Goal: Information Seeking & Learning: Learn about a topic

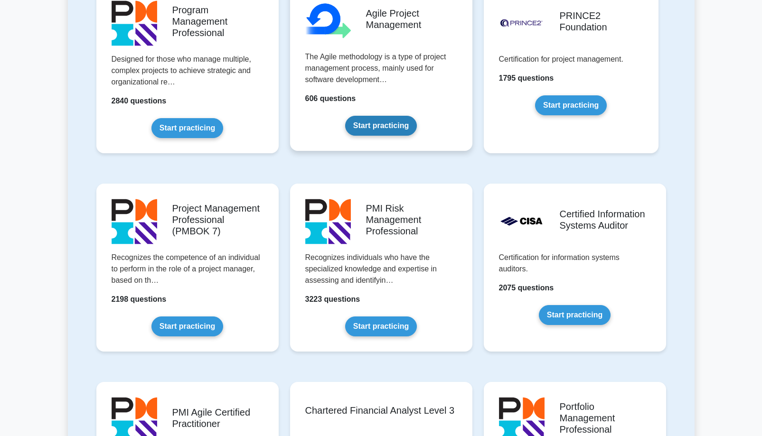
scroll to position [791, 0]
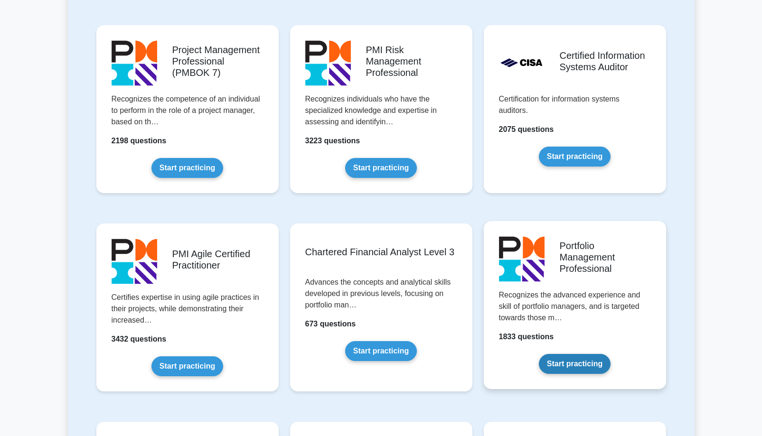
click at [601, 354] on link "Start practicing" at bounding box center [575, 364] width 72 height 20
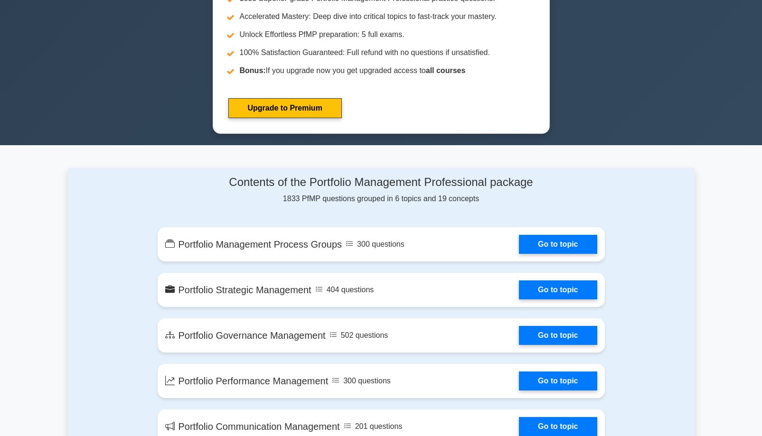
scroll to position [442, 0]
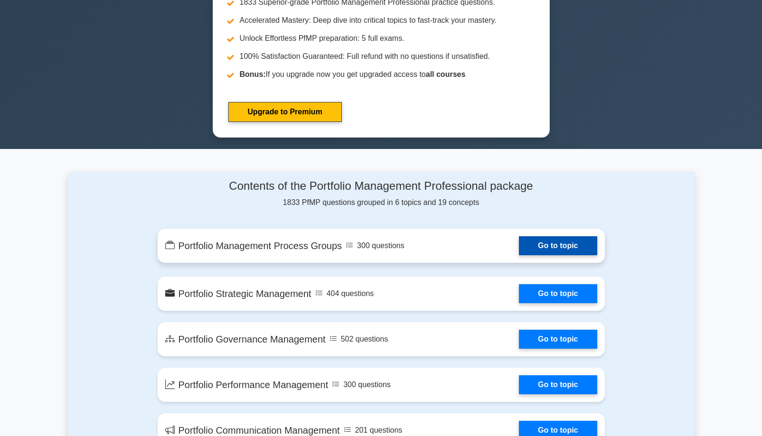
click at [519, 240] on link "Go to topic" at bounding box center [558, 245] width 78 height 19
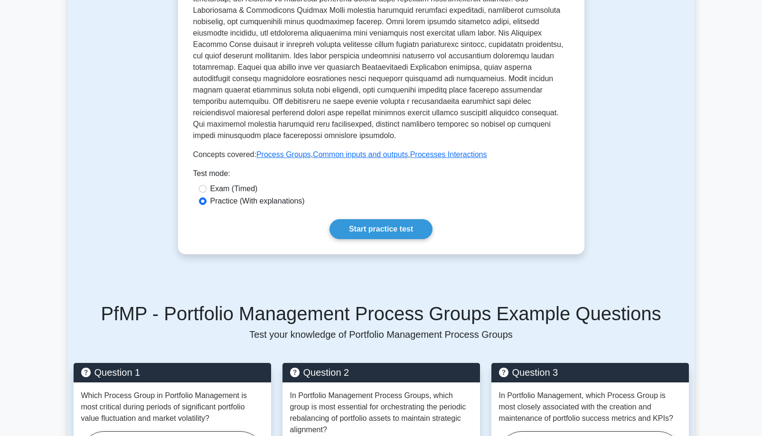
scroll to position [316, 0]
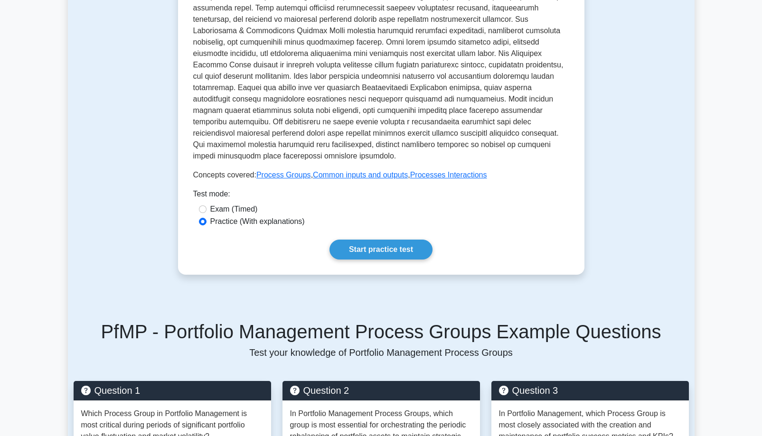
click at [86, 247] on div "Test Flashcards Portfolio Management Process Groups Framework of portfolio mana…" at bounding box center [381, 381] width 626 height 1251
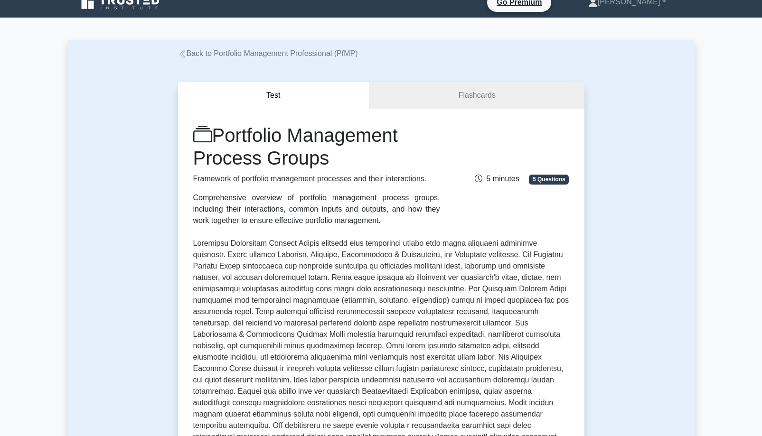
scroll to position [0, 0]
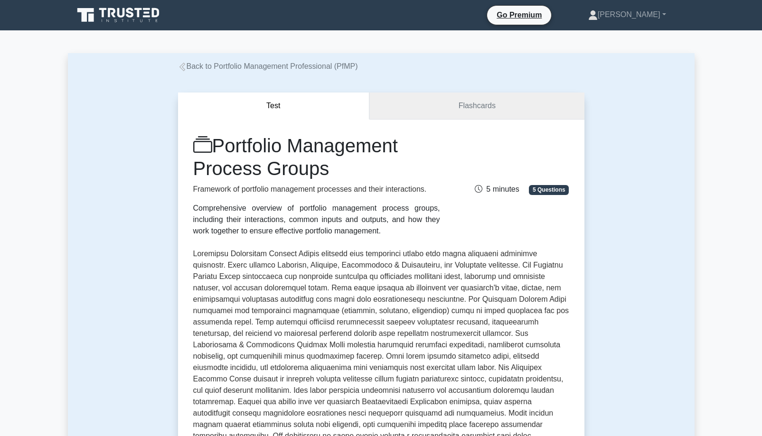
click at [457, 114] on link "Flashcards" at bounding box center [476, 106] width 214 height 27
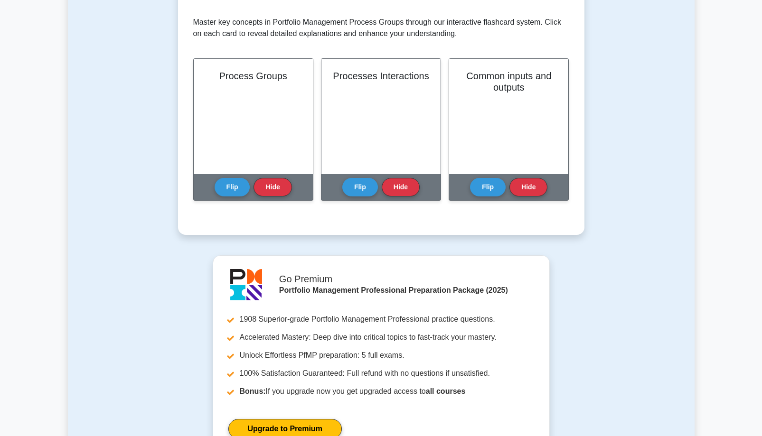
scroll to position [145, 0]
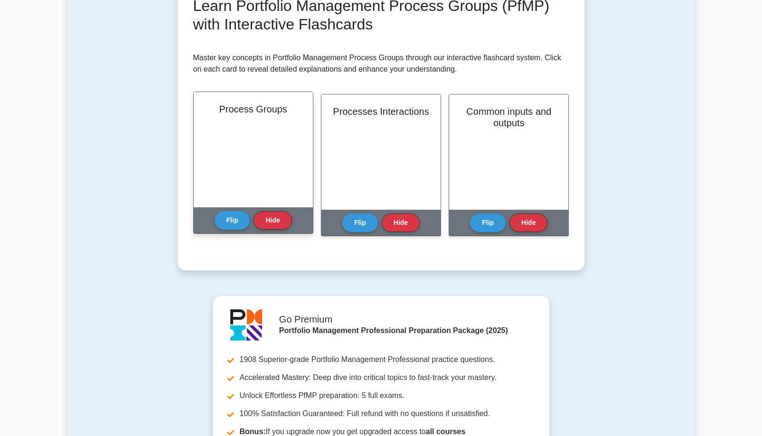
click at [283, 170] on div "Process Groups" at bounding box center [253, 149] width 119 height 115
click at [230, 214] on button "Flip" at bounding box center [232, 220] width 36 height 19
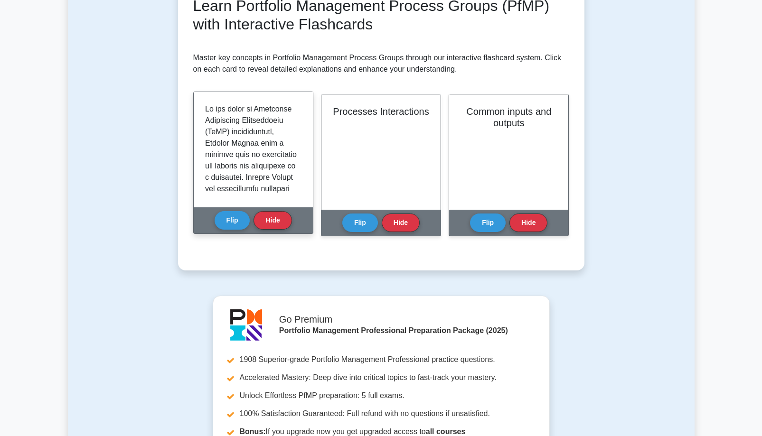
scroll to position [0, 0]
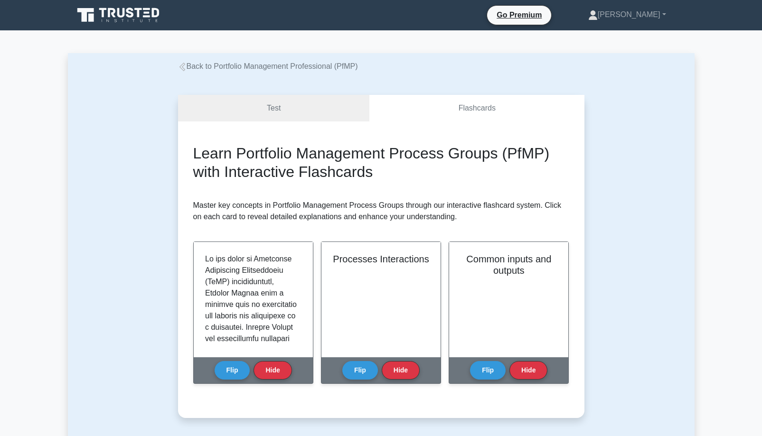
click at [248, 68] on link "Back to Portfolio Management Professional (PfMP)" at bounding box center [268, 66] width 180 height 8
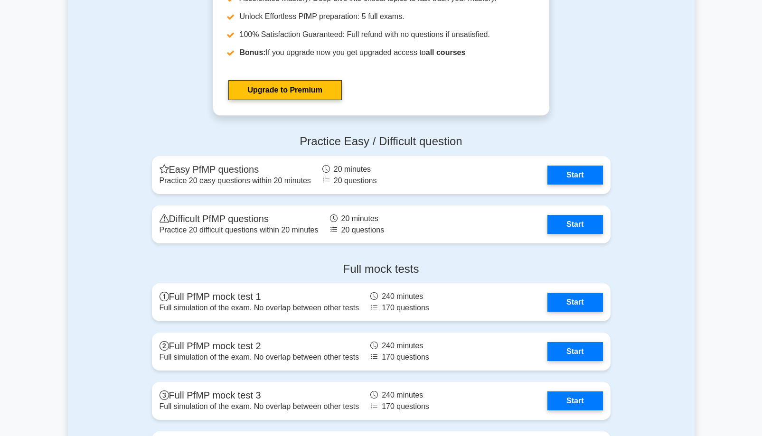
scroll to position [791, 0]
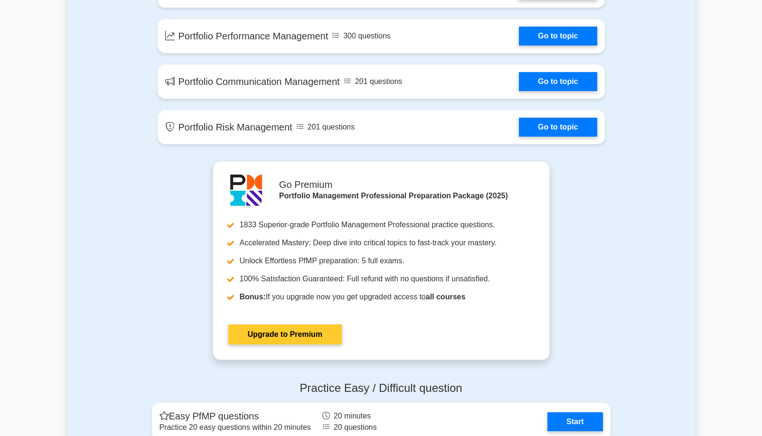
click at [277, 330] on link "Upgrade to Premium" at bounding box center [284, 335] width 113 height 20
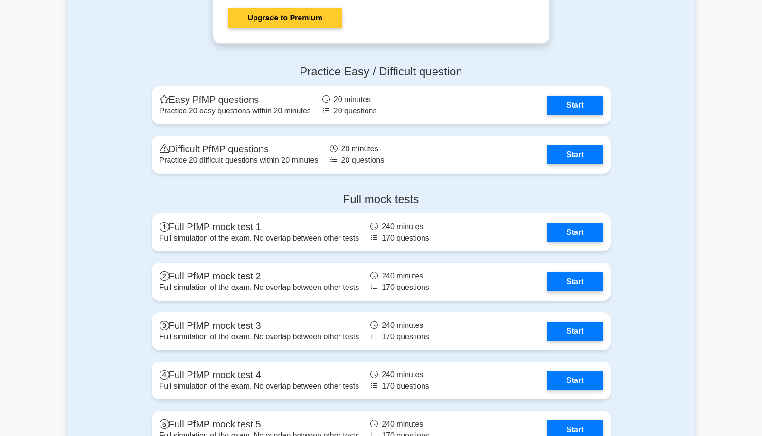
scroll to position [1423, 0]
